Goal: Navigation & Orientation: Find specific page/section

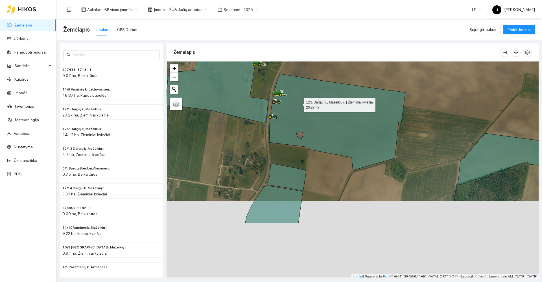
scroll to position [2, 0]
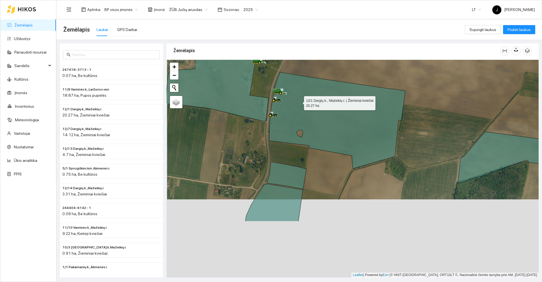
drag, startPoint x: 297, startPoint y: 122, endPoint x: 297, endPoint y: 108, distance: 13.8
click at [297, 108] on icon at bounding box center [337, 120] width 136 height 97
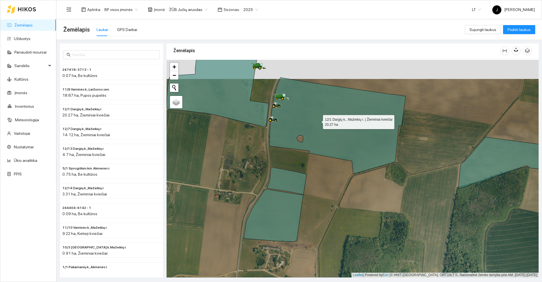
drag, startPoint x: 318, startPoint y: 95, endPoint x: 315, endPoint y: 176, distance: 81.9
click at [315, 174] on icon at bounding box center [338, 126] width 136 height 97
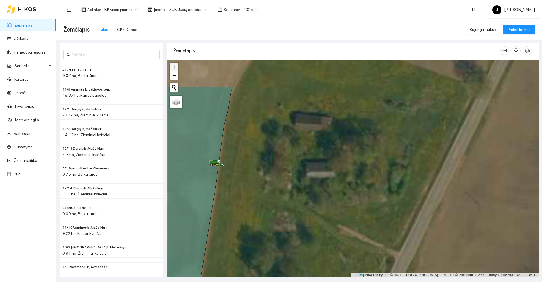
drag, startPoint x: 217, startPoint y: 128, endPoint x: 332, endPoint y: 216, distance: 144.8
click at [332, 216] on div at bounding box center [352, 169] width 372 height 218
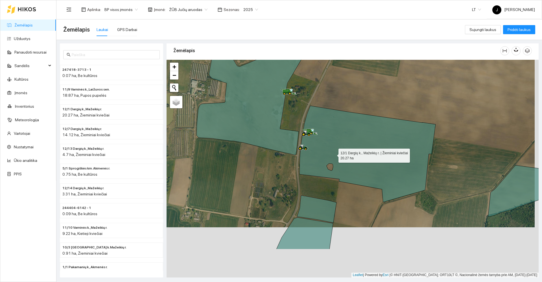
drag, startPoint x: 340, startPoint y: 224, endPoint x: 324, endPoint y: 123, distance: 102.5
click at [324, 123] on icon at bounding box center [367, 154] width 136 height 97
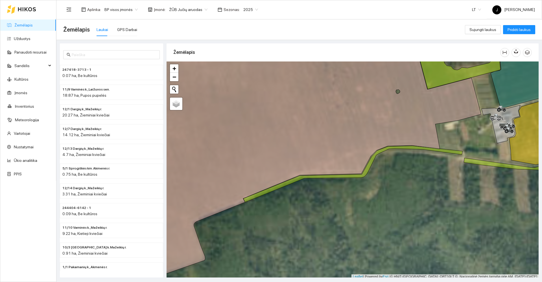
scroll to position [2, 0]
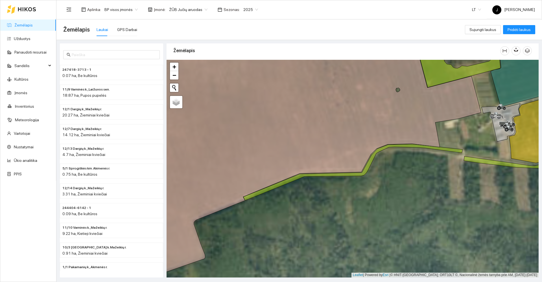
drag, startPoint x: 426, startPoint y: 187, endPoint x: 287, endPoint y: 68, distance: 183.2
click at [287, 68] on div at bounding box center [352, 169] width 372 height 218
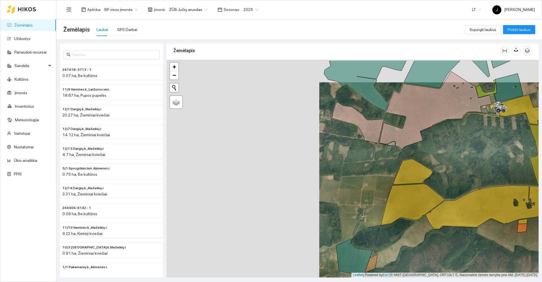
drag, startPoint x: 295, startPoint y: 159, endPoint x: 450, endPoint y: 181, distance: 156.3
click at [450, 181] on div at bounding box center [352, 169] width 372 height 218
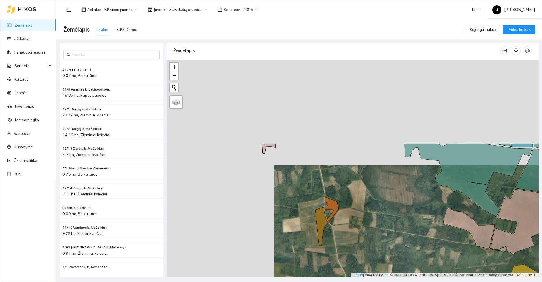
drag, startPoint x: 311, startPoint y: 209, endPoint x: 319, endPoint y: 217, distance: 11.0
click at [319, 217] on icon at bounding box center [321, 226] width 13 height 38
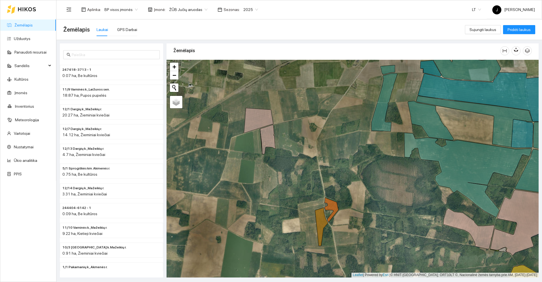
drag, startPoint x: 275, startPoint y: 140, endPoint x: 279, endPoint y: 246, distance: 105.9
click at [280, 245] on div at bounding box center [352, 169] width 372 height 218
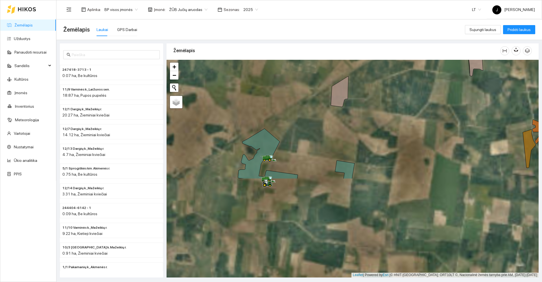
drag, startPoint x: 282, startPoint y: 120, endPoint x: 286, endPoint y: 98, distance: 22.7
click at [286, 98] on div at bounding box center [352, 169] width 372 height 218
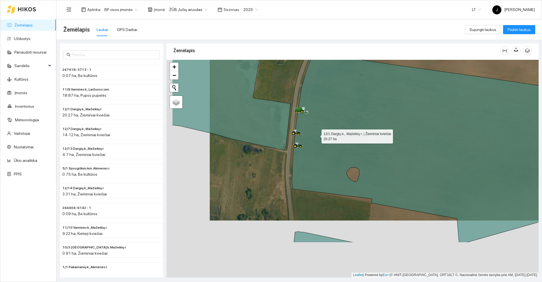
drag, startPoint x: 268, startPoint y: 199, endPoint x: 318, endPoint y: 135, distance: 81.2
click at [318, 135] on icon at bounding box center [428, 147] width 272 height 190
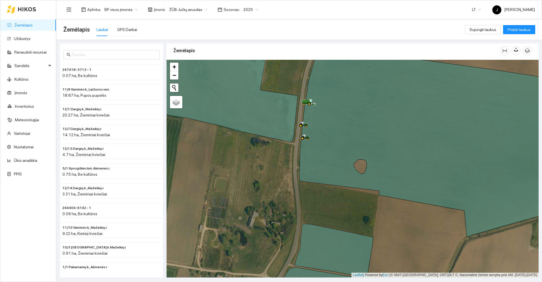
drag, startPoint x: 319, startPoint y: 212, endPoint x: 311, endPoint y: 92, distance: 119.9
click at [311, 92] on div at bounding box center [352, 169] width 372 height 218
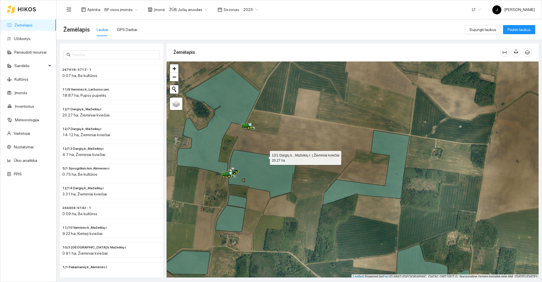
scroll to position [2, 0]
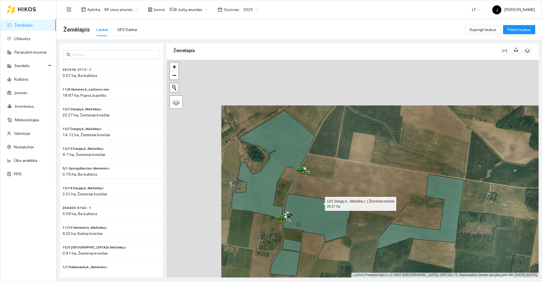
drag, startPoint x: 265, startPoint y: 157, endPoint x: 319, endPoint y: 202, distance: 71.3
click at [319, 202] on icon at bounding box center [317, 218] width 68 height 48
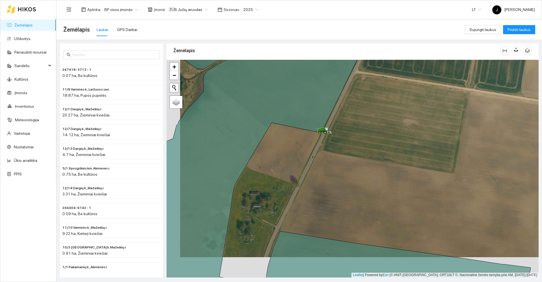
drag, startPoint x: 319, startPoint y: 174, endPoint x: 362, endPoint y: 84, distance: 99.2
click at [361, 88] on div at bounding box center [352, 169] width 372 height 218
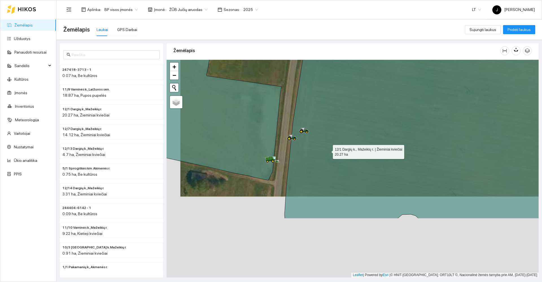
drag, startPoint x: 313, startPoint y: 232, endPoint x: 327, endPoint y: 151, distance: 82.2
click at [327, 151] on icon at bounding box center [436, 101] width 305 height 235
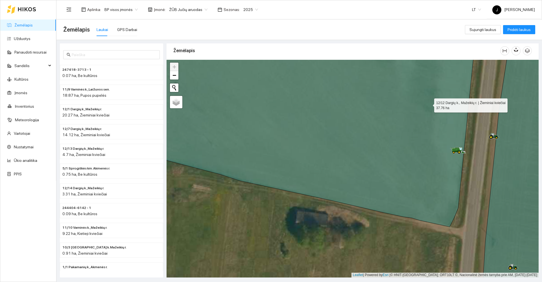
drag, startPoint x: 429, startPoint y: 104, endPoint x: 374, endPoint y: 244, distance: 150.0
click at [374, 227] on icon at bounding box center [302, 132] width 346 height 189
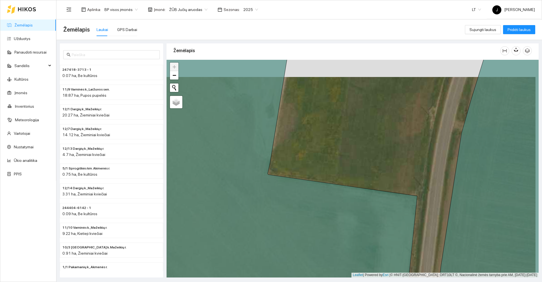
drag, startPoint x: 393, startPoint y: 154, endPoint x: 340, endPoint y: 280, distance: 137.3
click at [336, 282] on html "Žemėlapis Užduotys Panaudoti resursai Sandėlis Kultūros Įmonės Inventorius Mete…" at bounding box center [271, 141] width 542 height 282
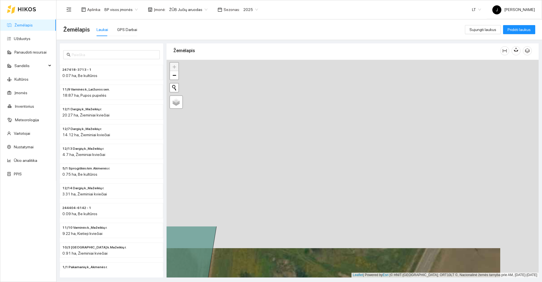
drag, startPoint x: 340, startPoint y: 128, endPoint x: 306, endPoint y: 295, distance: 170.7
click at [306, 282] on html "Žemėlapis Užduotys Panaudoti resursai Sandėlis Kultūros Įmonės Inventorius Mete…" at bounding box center [271, 141] width 542 height 282
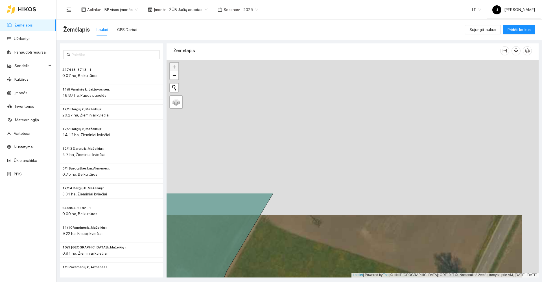
drag, startPoint x: 311, startPoint y: 190, endPoint x: 306, endPoint y: 295, distance: 105.9
click at [306, 282] on html "Žemėlapis Užduotys Panaudoti resursai Sandėlis Kultūros Įmonės Inventorius Mete…" at bounding box center [271, 141] width 542 height 282
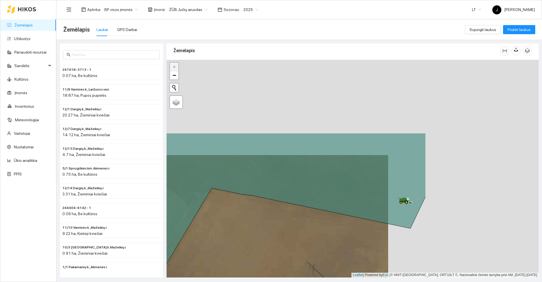
drag, startPoint x: 258, startPoint y: 234, endPoint x: 228, endPoint y: 235, distance: 30.2
click at [228, 241] on div at bounding box center [352, 169] width 372 height 218
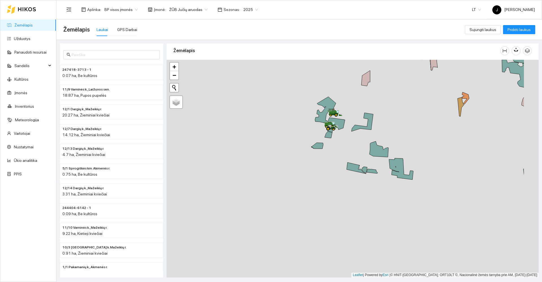
drag, startPoint x: 376, startPoint y: 250, endPoint x: 325, endPoint y: 145, distance: 116.5
click at [325, 145] on div at bounding box center [352, 169] width 372 height 218
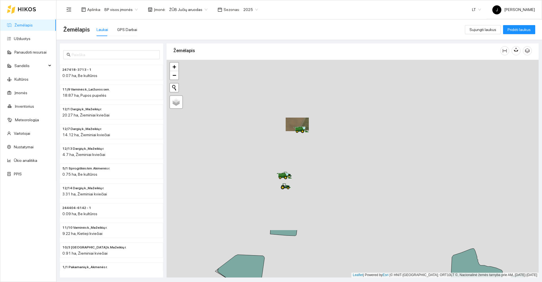
drag, startPoint x: 344, startPoint y: 103, endPoint x: 348, endPoint y: 270, distance: 167.1
click at [346, 277] on div at bounding box center [352, 169] width 372 height 218
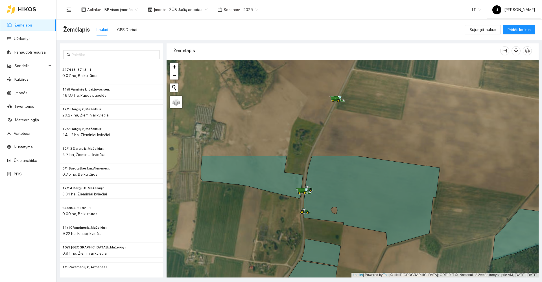
click at [300, 214] on icon at bounding box center [305, 211] width 10 height 6
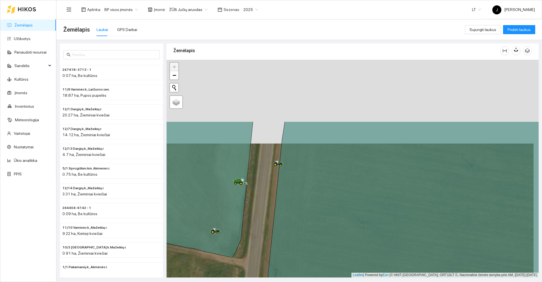
drag, startPoint x: 258, startPoint y: 129, endPoint x: 249, endPoint y: 212, distance: 83.7
click at [253, 215] on div at bounding box center [352, 169] width 372 height 218
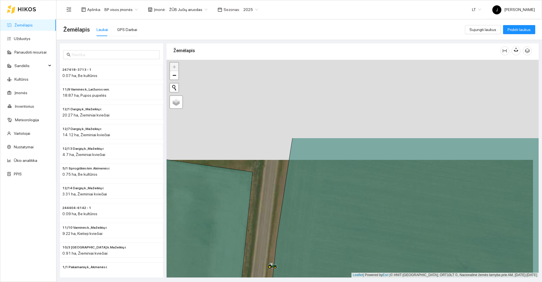
drag, startPoint x: 254, startPoint y: 146, endPoint x: 249, endPoint y: 241, distance: 95.8
click at [249, 241] on div at bounding box center [352, 169] width 372 height 218
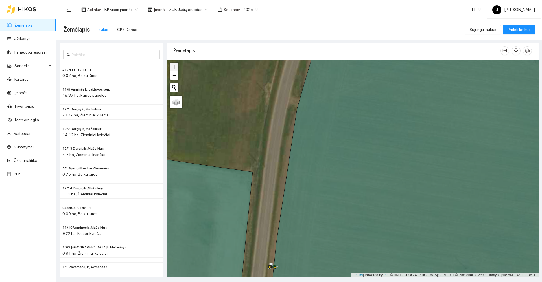
click at [245, 226] on div at bounding box center [352, 169] width 372 height 218
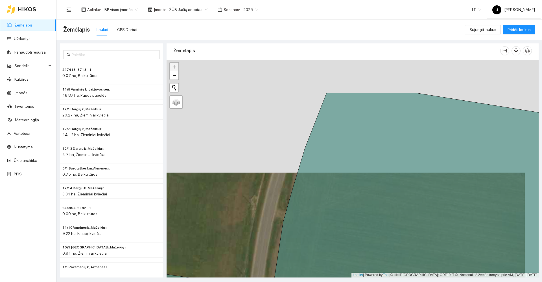
drag, startPoint x: 242, startPoint y: 205, endPoint x: 240, endPoint y: 233, distance: 28.3
click at [240, 233] on div at bounding box center [352, 169] width 372 height 218
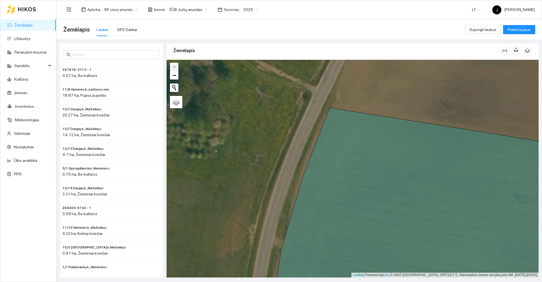
drag, startPoint x: 291, startPoint y: 120, endPoint x: 271, endPoint y: 295, distance: 176.4
click at [271, 282] on html "Žemėlapis Užduotys Panaudoti resursai Sandėlis Kultūros Įmonės Inventorius Mete…" at bounding box center [271, 141] width 542 height 282
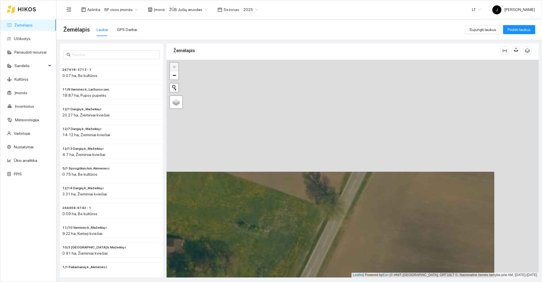
drag, startPoint x: 354, startPoint y: 163, endPoint x: 299, endPoint y: 295, distance: 144.1
click at [299, 282] on html "Žemėlapis Užduotys Panaudoti resursai Sandėlis Kultūros Įmonės Inventorius Mete…" at bounding box center [271, 141] width 542 height 282
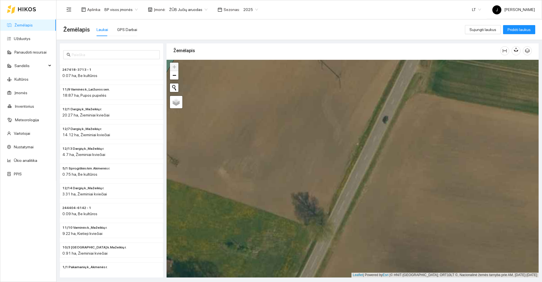
click at [260, 282] on html "Žemėlapis Užduotys Panaudoti resursai Sandėlis Kultūros Įmonės Inventorius Mete…" at bounding box center [271, 141] width 542 height 282
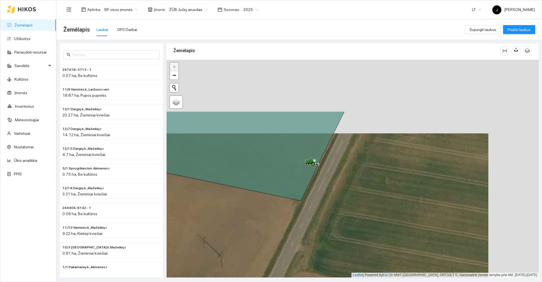
drag, startPoint x: 290, startPoint y: 251, endPoint x: 259, endPoint y: 295, distance: 54.1
click at [259, 282] on html "Žemėlapis Užduotys Panaudoti resursai Sandėlis Kultūros Įmonės Inventorius Mete…" at bounding box center [271, 141] width 542 height 282
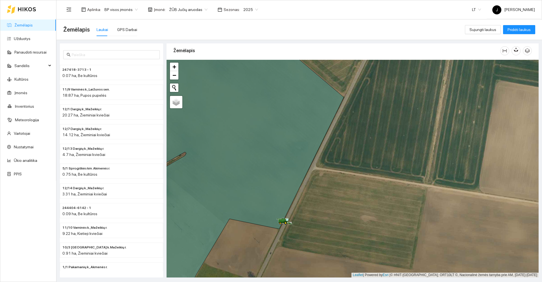
drag, startPoint x: 314, startPoint y: 153, endPoint x: 321, endPoint y: 129, distance: 25.2
click at [319, 139] on div at bounding box center [352, 169] width 372 height 218
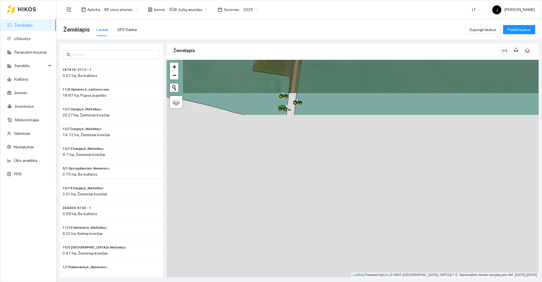
drag, startPoint x: 260, startPoint y: 21, endPoint x: 263, endPoint y: 14, distance: 8.1
click at [263, 14] on section "Aplinka : BP visos įmonės Įmonė : ŽŪB Jučių aruodas Sezonas : 2025 LT J [PERSON…" at bounding box center [298, 141] width 485 height 282
